Goal: Task Accomplishment & Management: Manage account settings

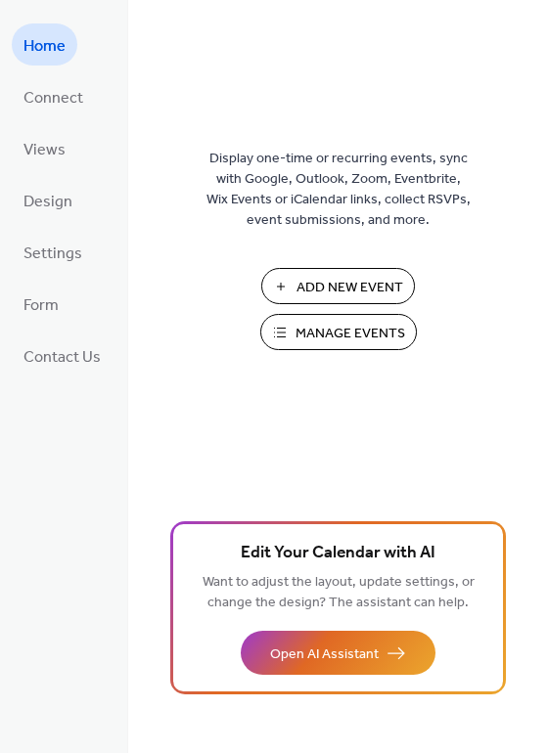
click at [50, 258] on span "Settings" at bounding box center [52, 254] width 59 height 30
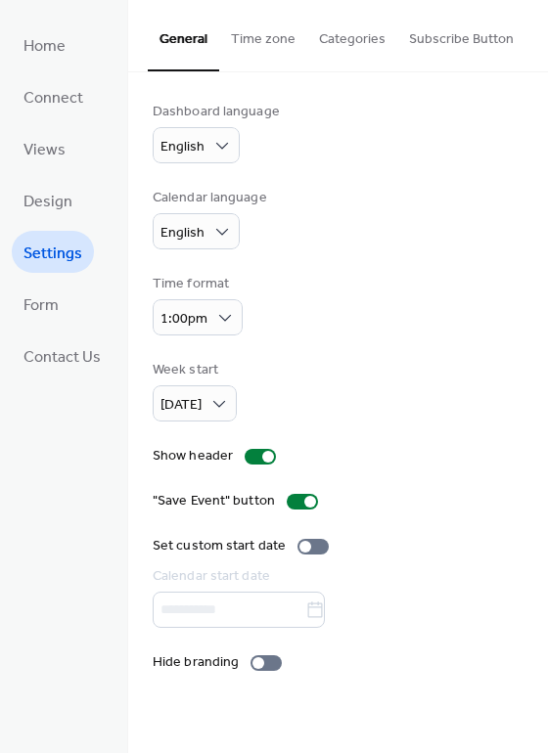
click at [55, 184] on link "Design" at bounding box center [48, 200] width 72 height 42
